Goal: Find specific page/section: Find specific page/section

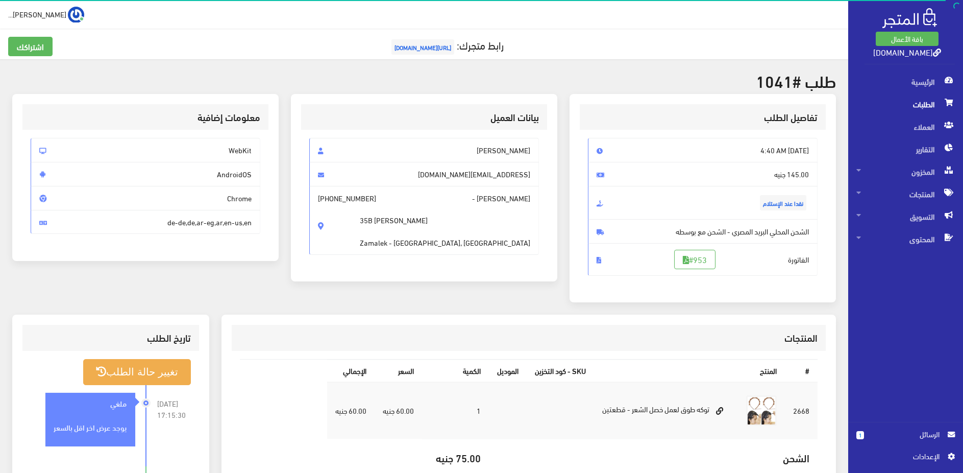
click at [908, 108] on span "الطلبات" at bounding box center [905, 104] width 98 height 22
click at [909, 102] on span "الطلبات" at bounding box center [905, 104] width 98 height 22
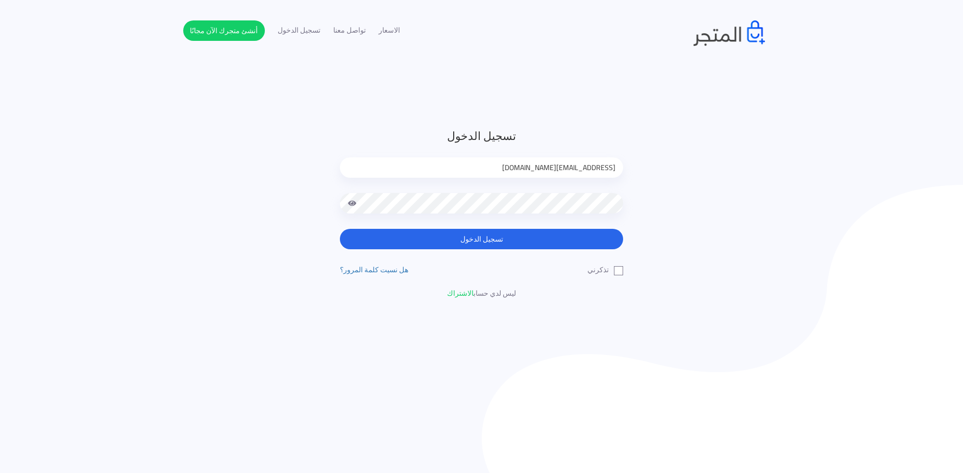
click at [618, 240] on button "تسجيل الدخول" at bounding box center [481, 239] width 283 height 20
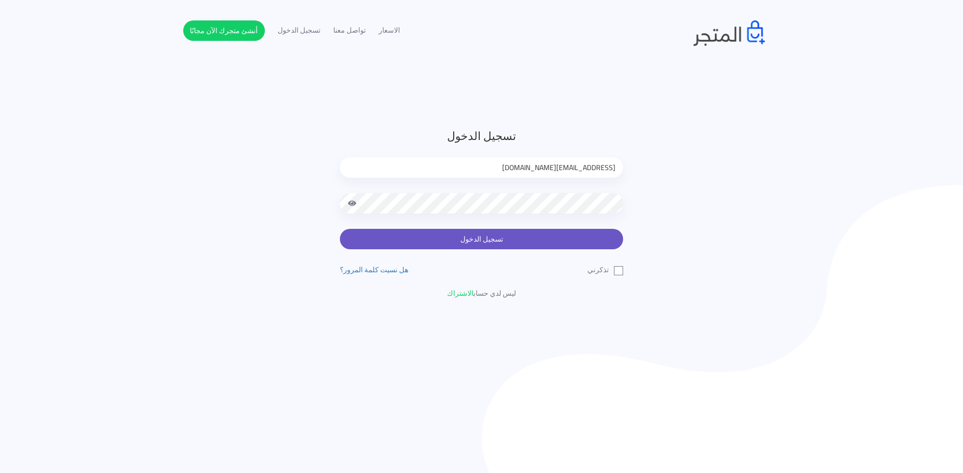
click at [590, 240] on button "تسجيل الدخول" at bounding box center [481, 239] width 283 height 20
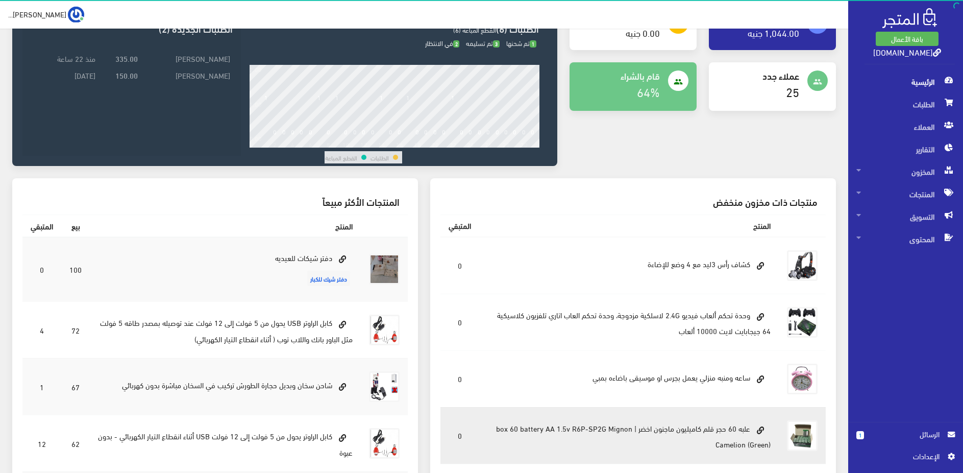
scroll to position [208, 0]
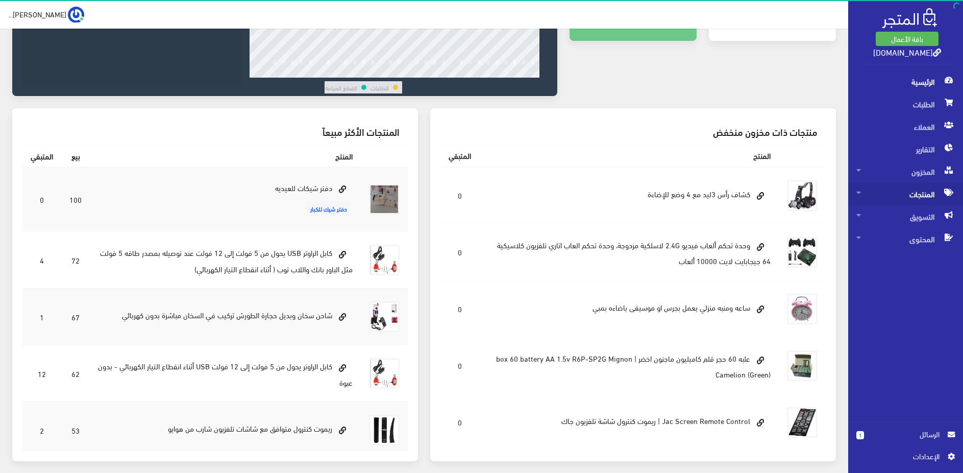
click at [919, 196] on span "المنتجات" at bounding box center [905, 194] width 98 height 22
